Goal: Information Seeking & Learning: Learn about a topic

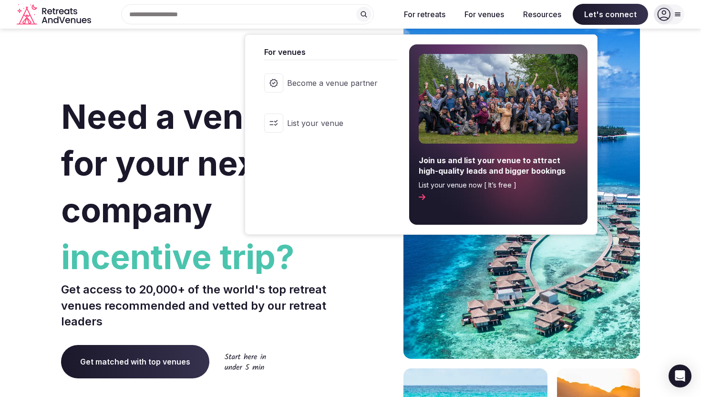
click at [330, 83] on span "Become a venue partner" at bounding box center [332, 83] width 91 height 10
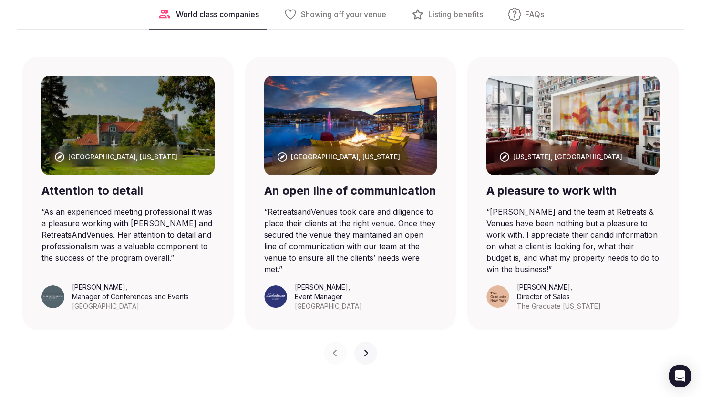
scroll to position [678, 0]
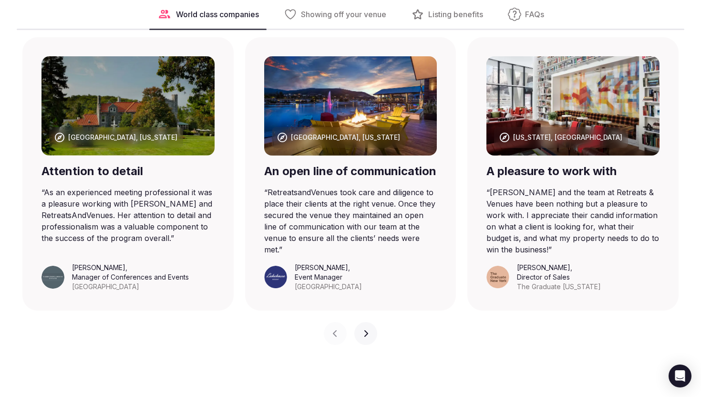
click at [370, 323] on button "Next slide" at bounding box center [365, 333] width 23 height 23
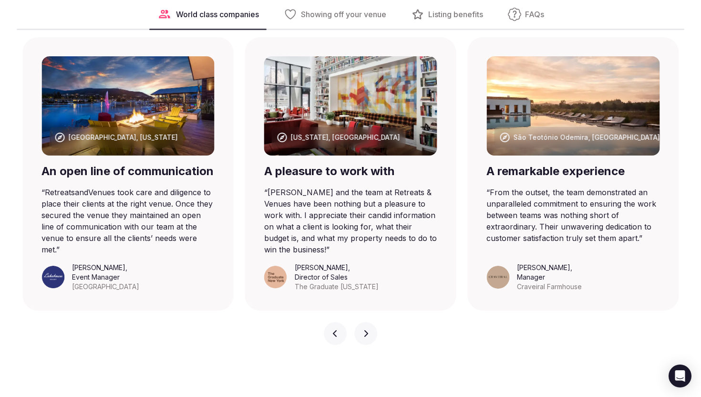
click at [370, 323] on button "Next slide" at bounding box center [365, 333] width 23 height 23
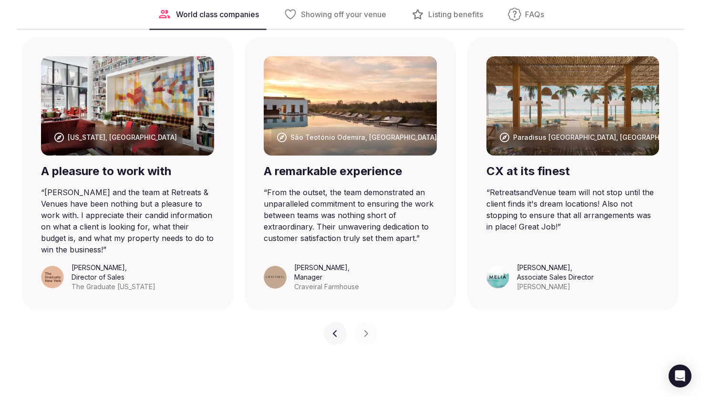
click at [329, 322] on button "Previous slide" at bounding box center [335, 333] width 23 height 23
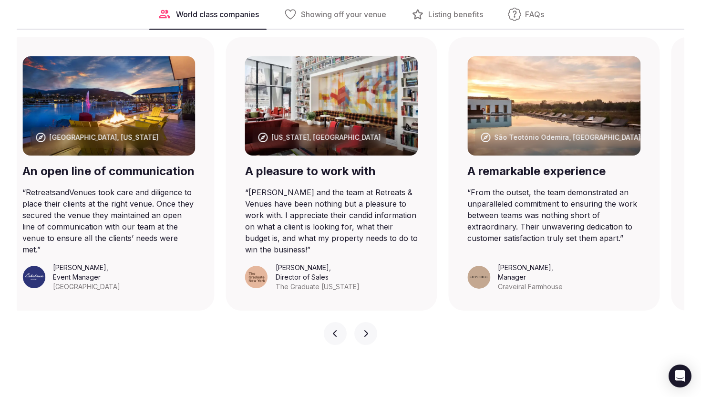
click at [329, 322] on button "Previous slide" at bounding box center [335, 333] width 23 height 23
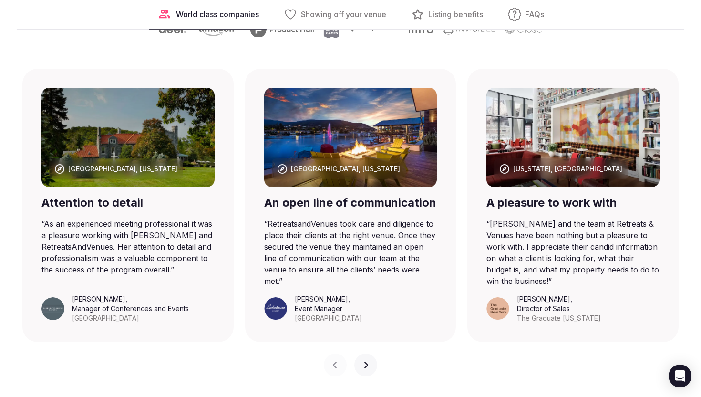
scroll to position [642, 0]
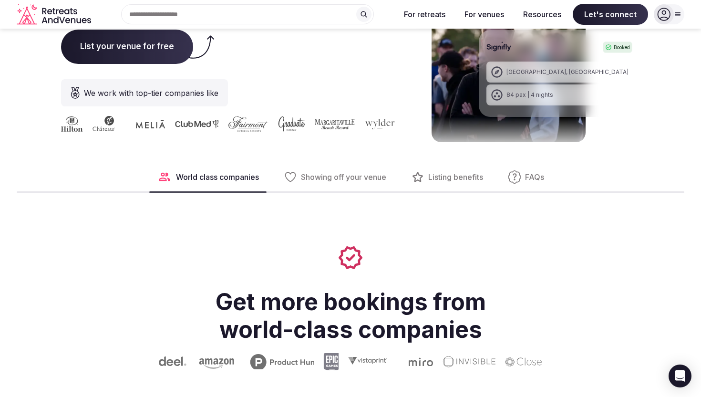
click at [362, 172] on span "Showing off your venue" at bounding box center [343, 177] width 85 height 10
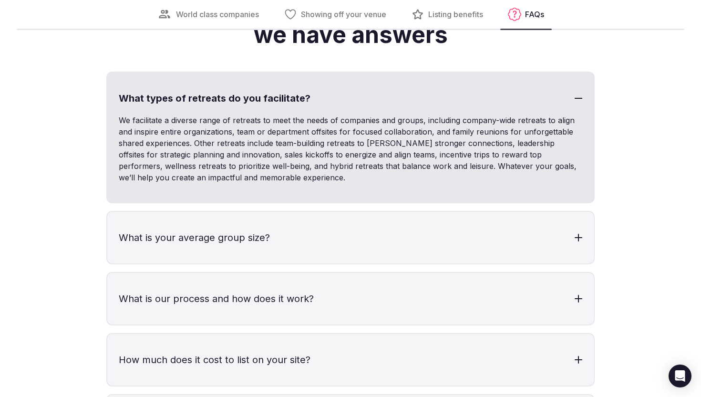
scroll to position [2709, 0]
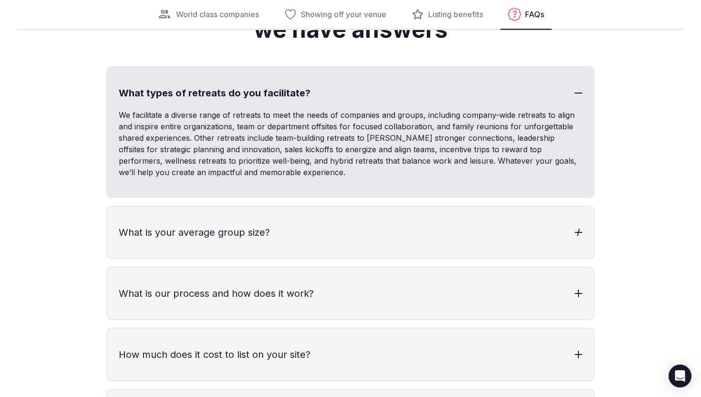
click at [579, 228] on div at bounding box center [578, 232] width 3 height 8
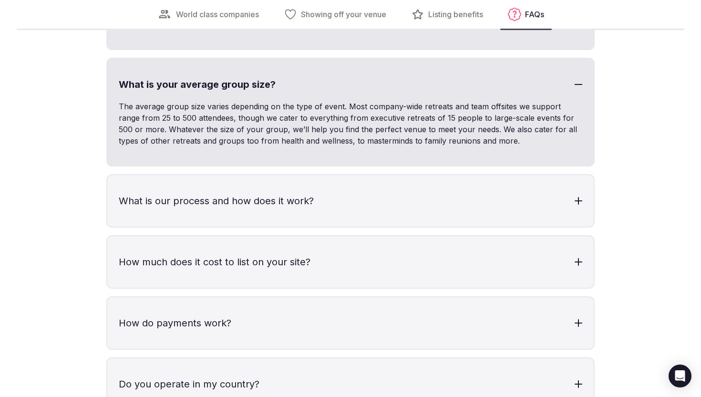
scroll to position [2866, 0]
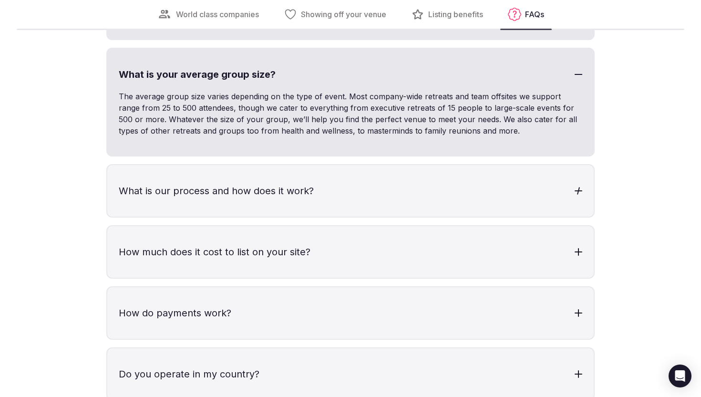
click at [582, 187] on div at bounding box center [579, 191] width 8 height 8
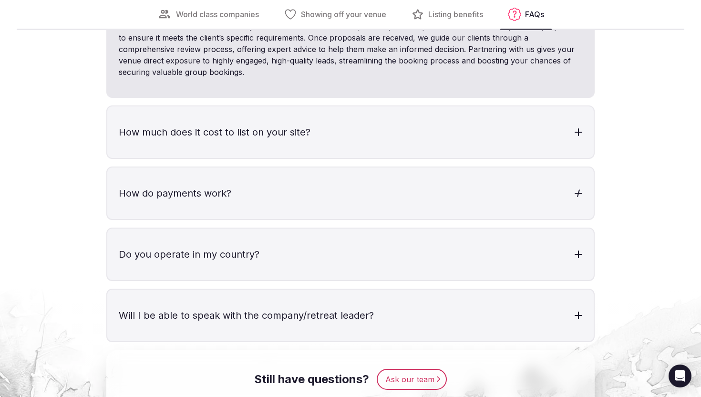
scroll to position [3065, 0]
click at [580, 128] on div at bounding box center [579, 132] width 8 height 8
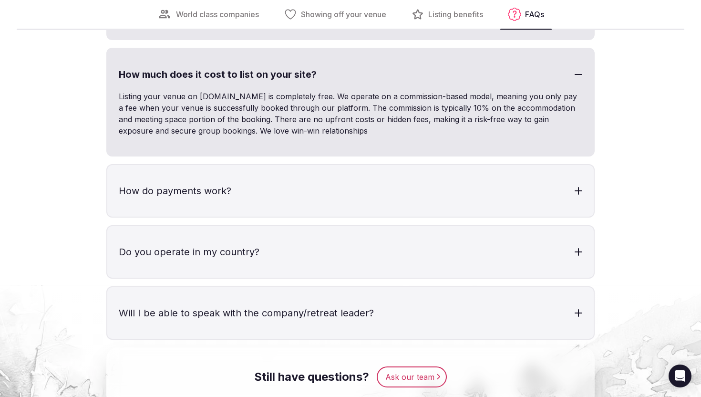
scroll to position [3183, 0]
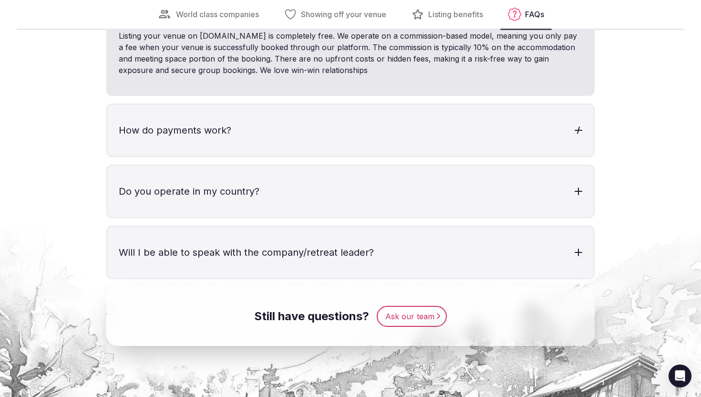
click at [579, 126] on div at bounding box center [579, 130] width 8 height 8
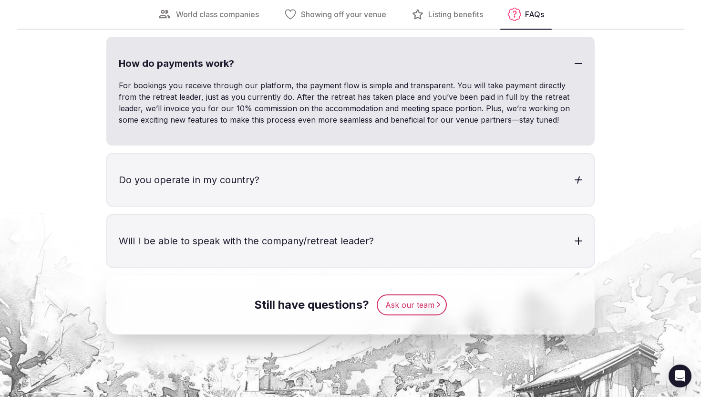
scroll to position [3301, 0]
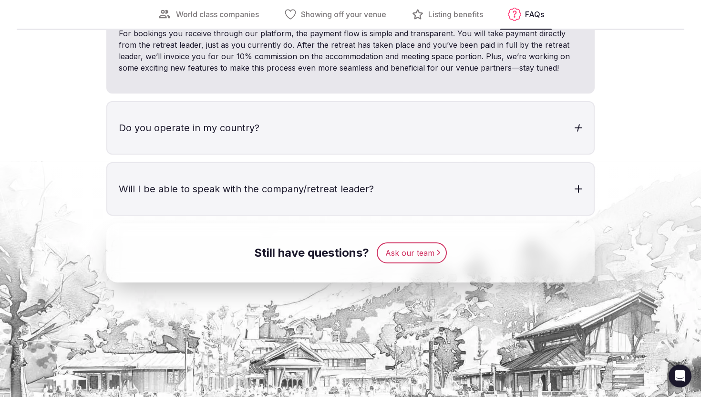
click at [581, 127] on div at bounding box center [579, 127] width 8 height 1
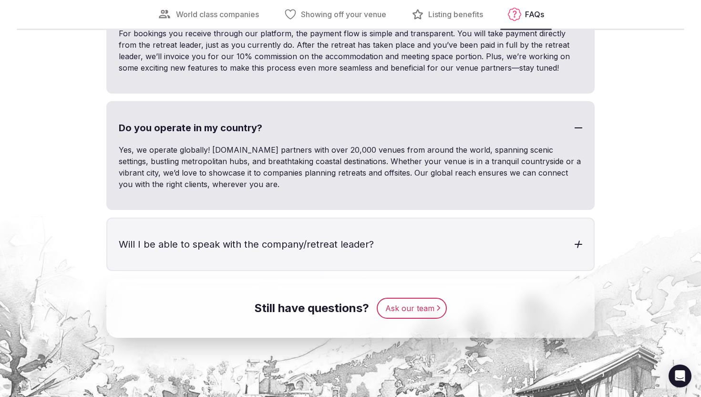
click at [577, 244] on div at bounding box center [579, 244] width 8 height 1
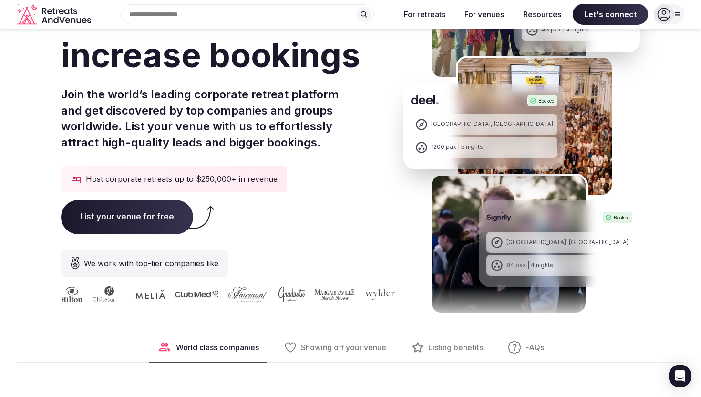
scroll to position [0, 0]
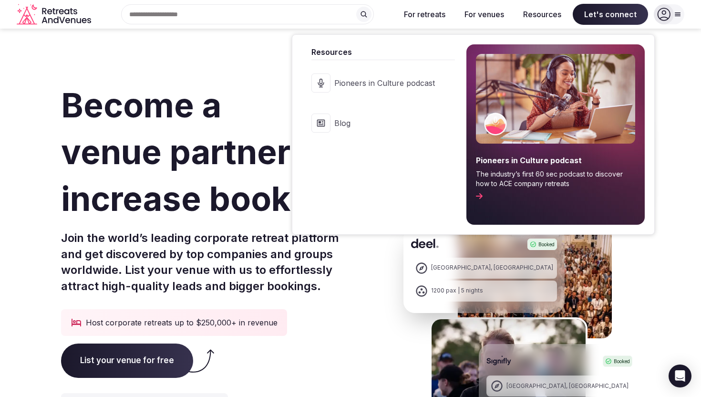
click at [360, 117] on link "Blog" at bounding box center [378, 123] width 153 height 38
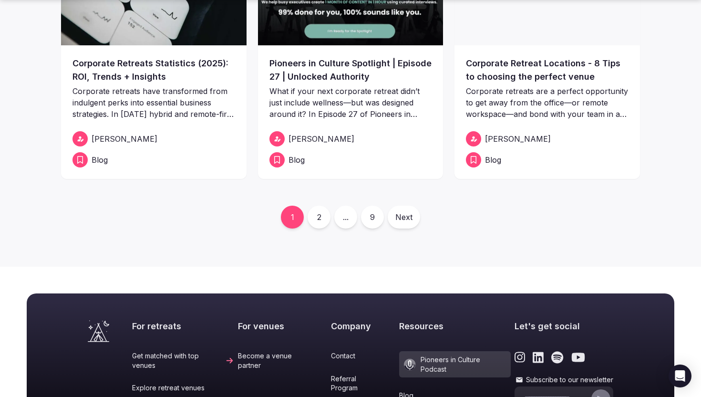
scroll to position [480, 0]
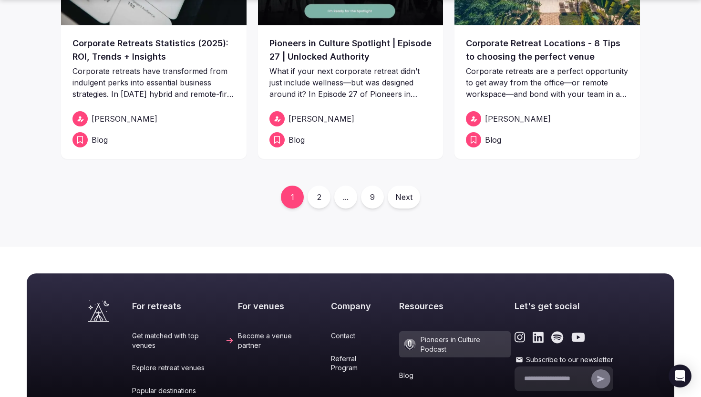
click at [320, 186] on link "2" at bounding box center [319, 197] width 23 height 23
